Goal: Find specific page/section: Find specific page/section

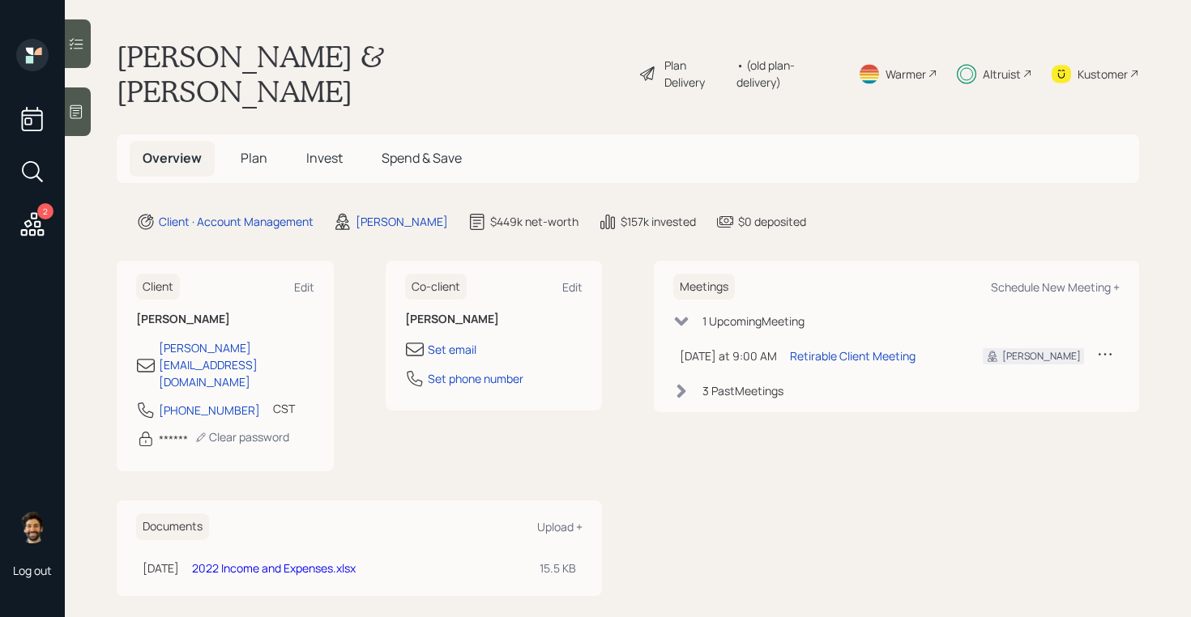
click at [35, 220] on icon at bounding box center [32, 224] width 29 height 29
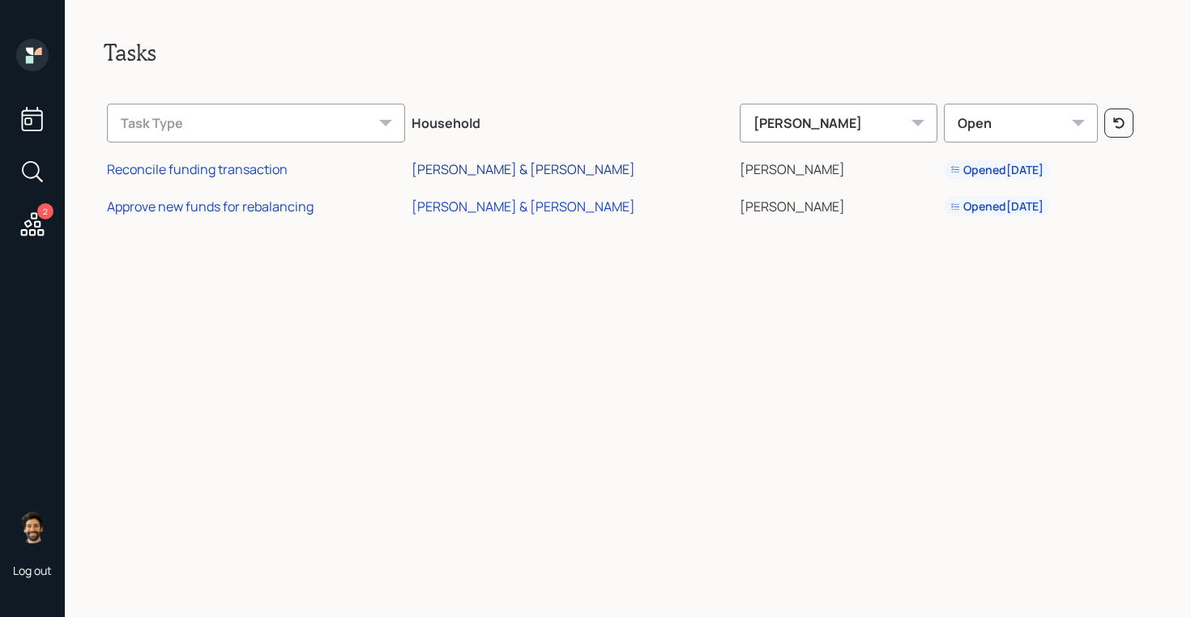
click at [495, 165] on div "Chris & Mark Stivers" at bounding box center [523, 169] width 224 height 18
